Goal: Complete application form

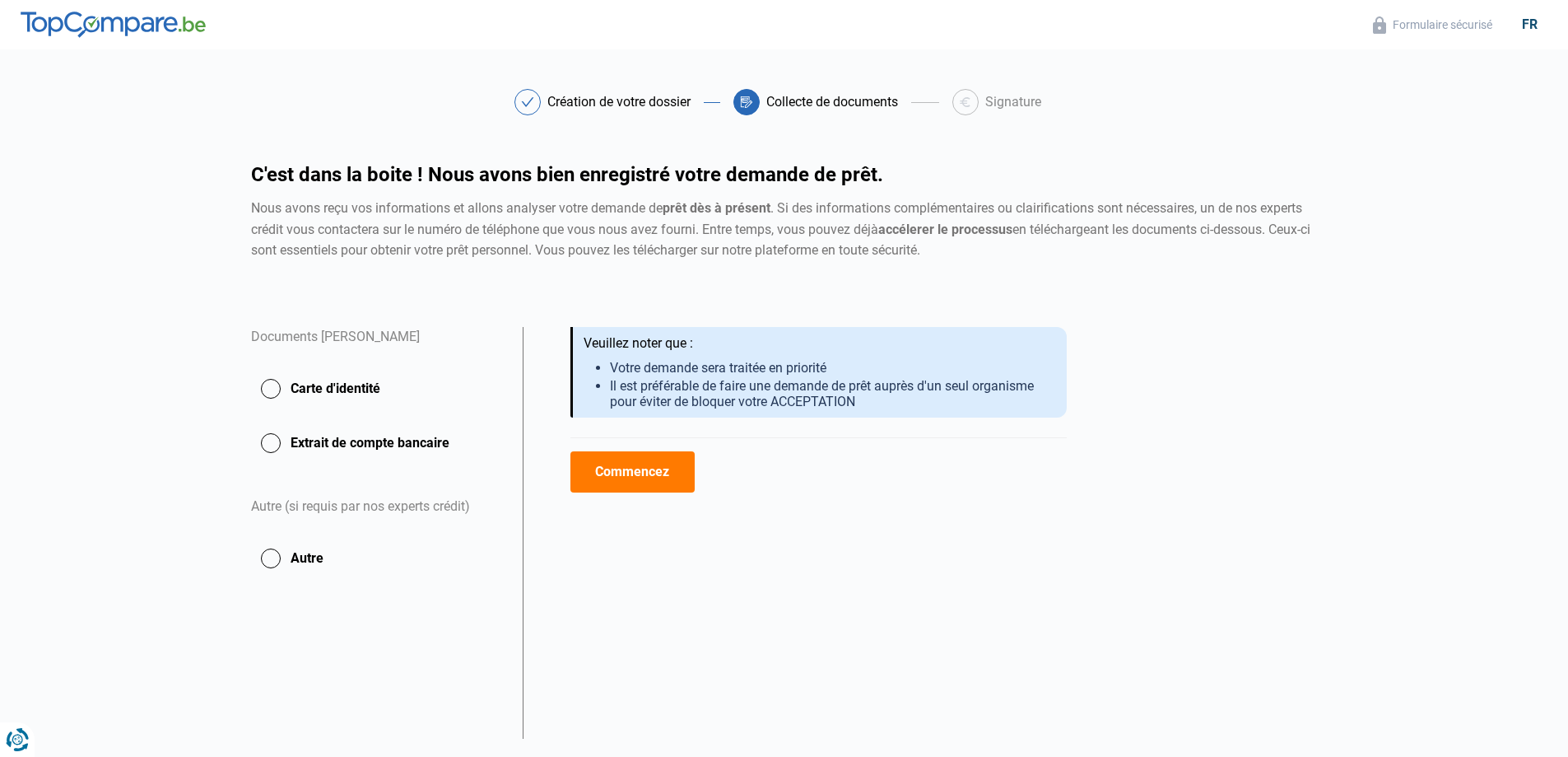
click at [274, 389] on button "Carte d'identité" at bounding box center [377, 389] width 252 height 42
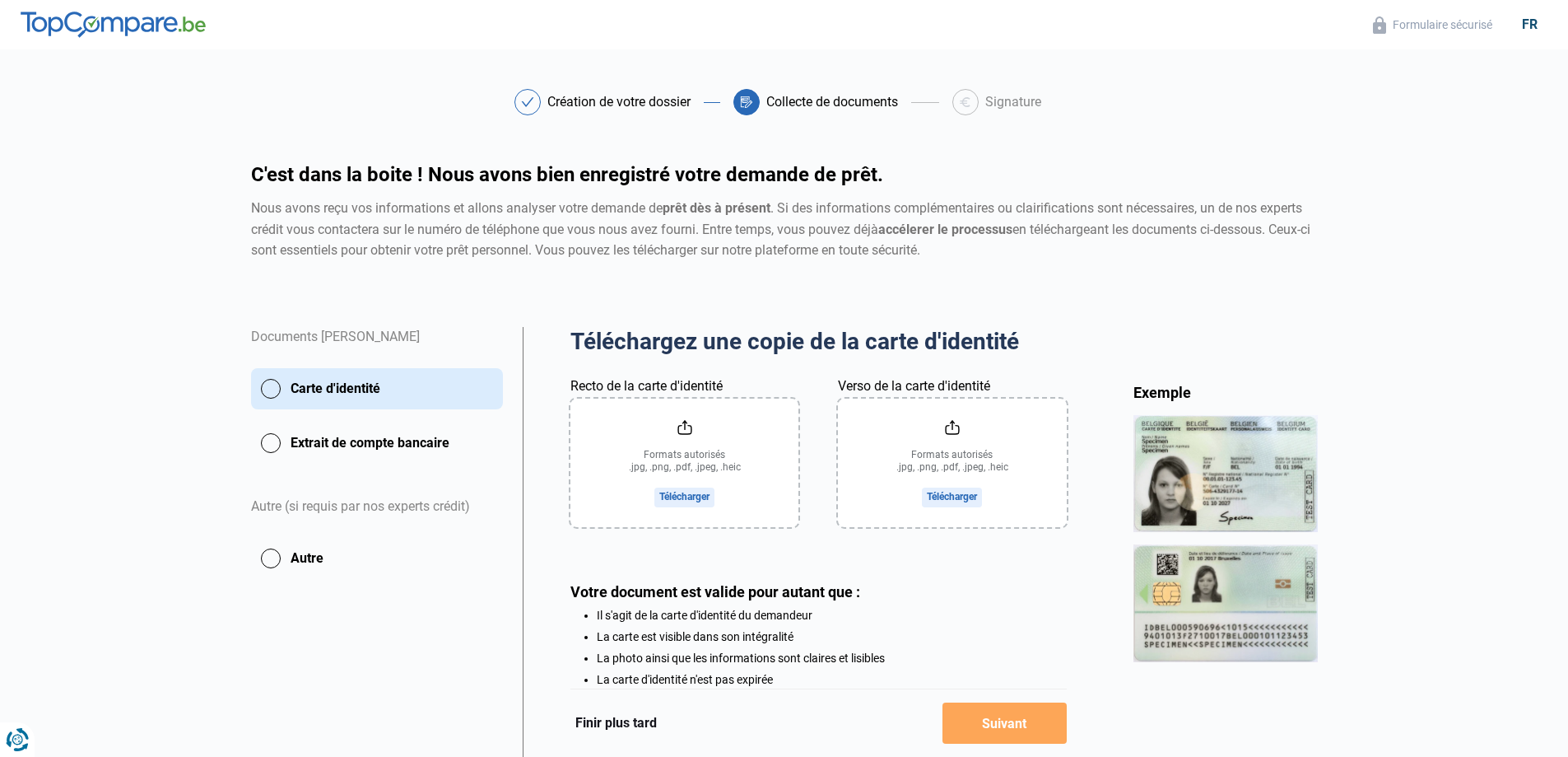
click at [275, 389] on button "Carte d'identité" at bounding box center [377, 389] width 252 height 42
click at [269, 382] on button "Carte d'identité" at bounding box center [377, 389] width 252 height 42
click at [689, 495] on input "Recto de la carte d'identité" at bounding box center [684, 462] width 228 height 128
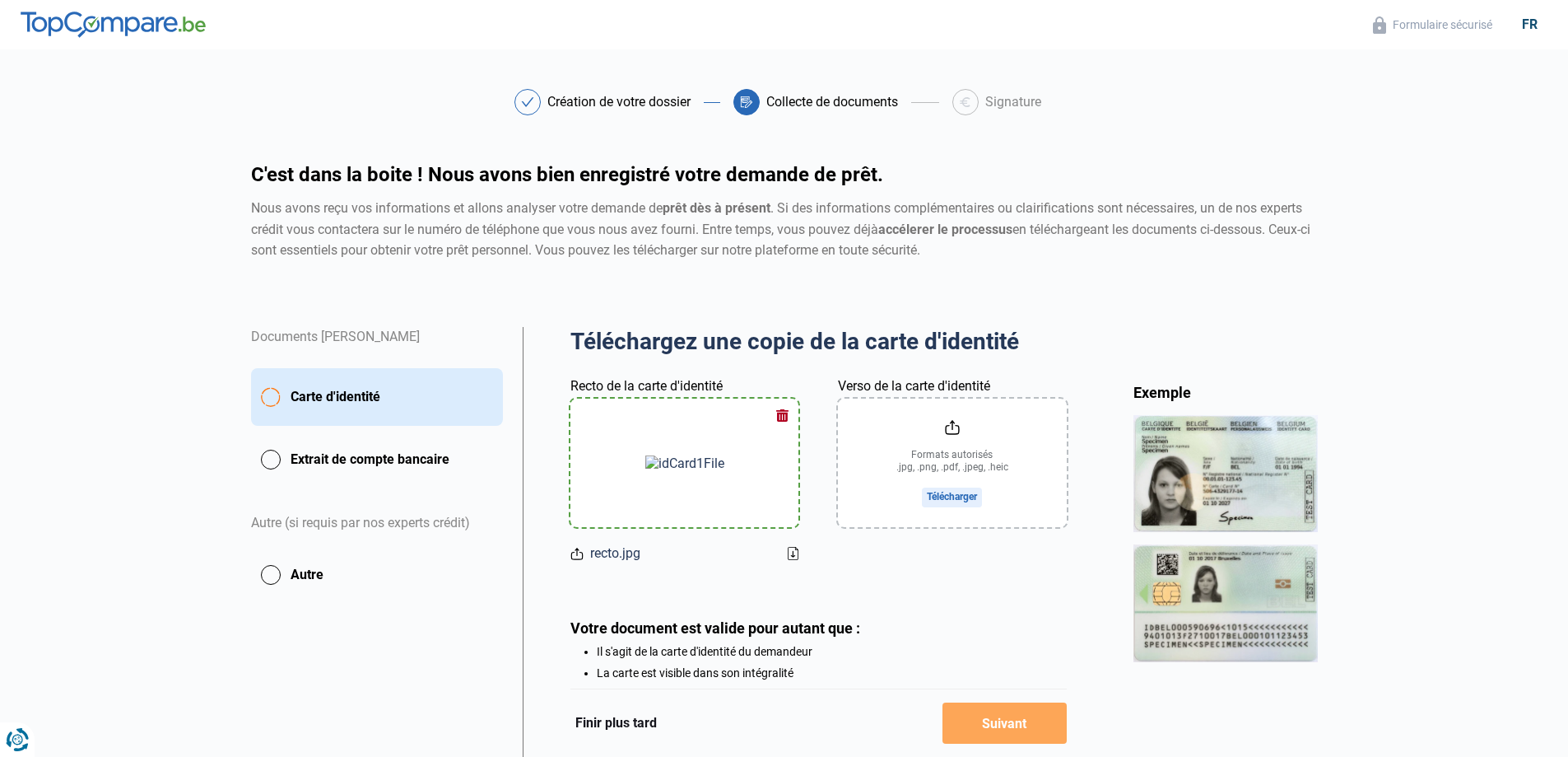
click at [959, 495] on input "Verso de la carte d'identité" at bounding box center [952, 462] width 228 height 128
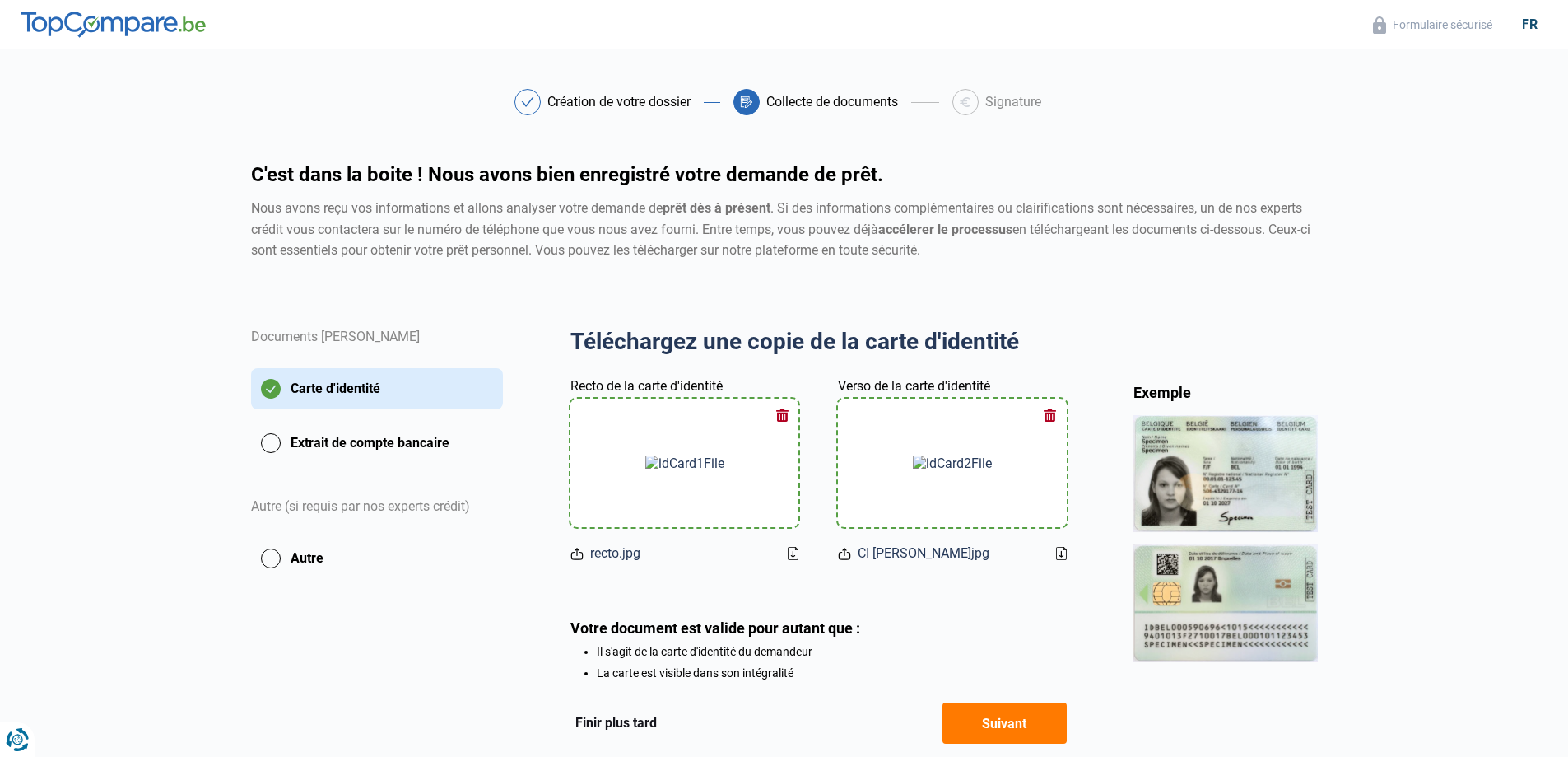
click at [1024, 730] on button "Suivant" at bounding box center [1004, 723] width 124 height 42
